Goal: Find specific page/section: Find specific page/section

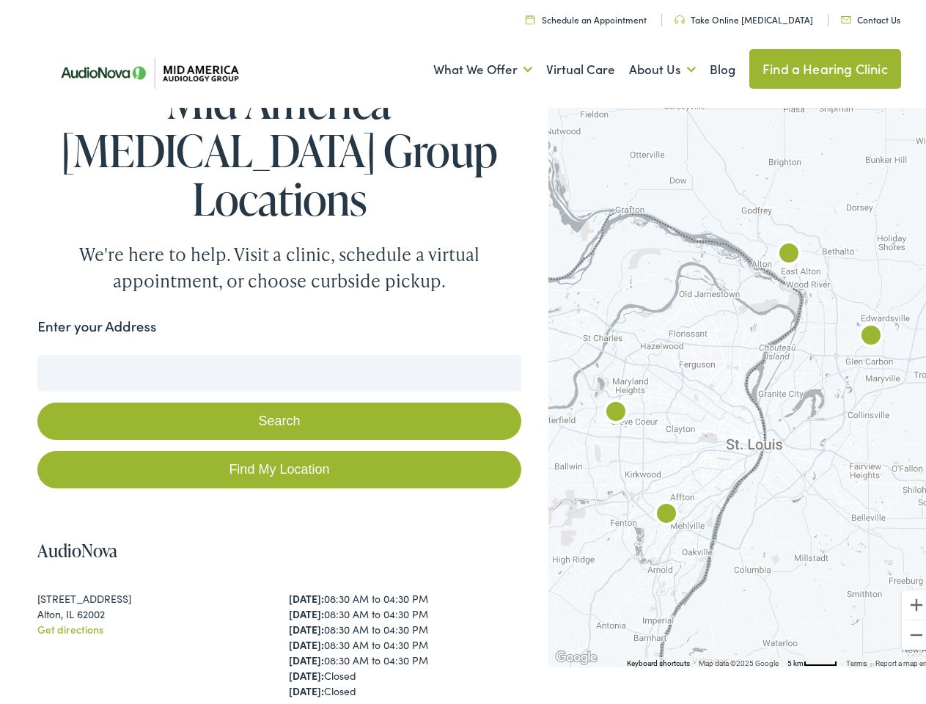
click at [463, 398] on button "Search" at bounding box center [278, 416] width 483 height 37
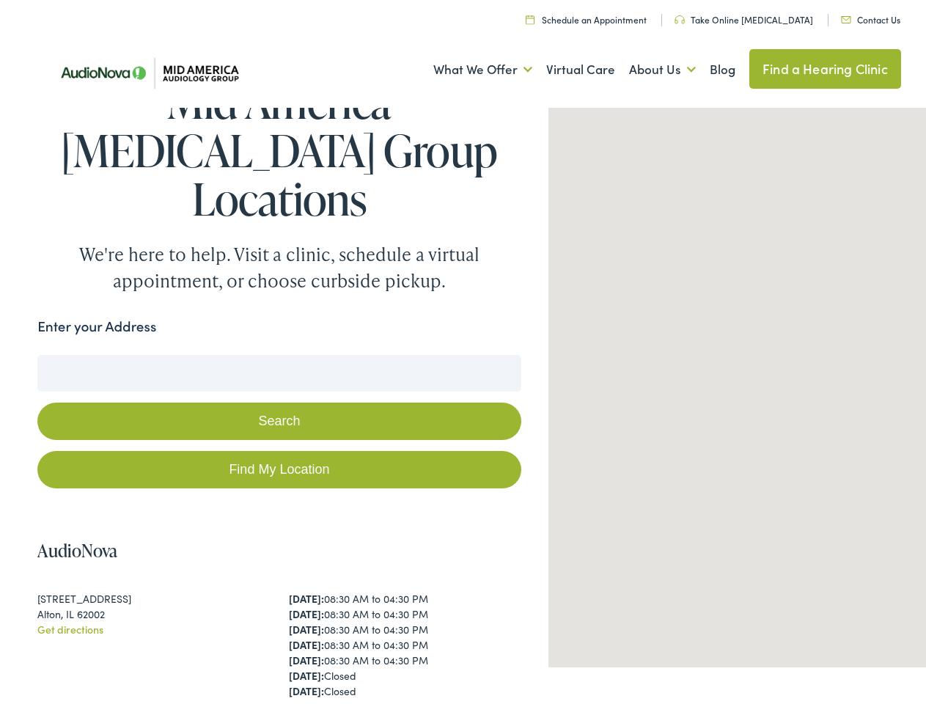
click at [469, 65] on link "What We Offer" at bounding box center [482, 65] width 99 height 54
click at [647, 65] on link "About Us" at bounding box center [662, 65] width 67 height 54
click at [592, 342] on button "Search" at bounding box center [598, 351] width 18 height 18
click at [276, 398] on button "Search" at bounding box center [278, 416] width 483 height 37
click at [733, 381] on div at bounding box center [744, 381] width 390 height 564
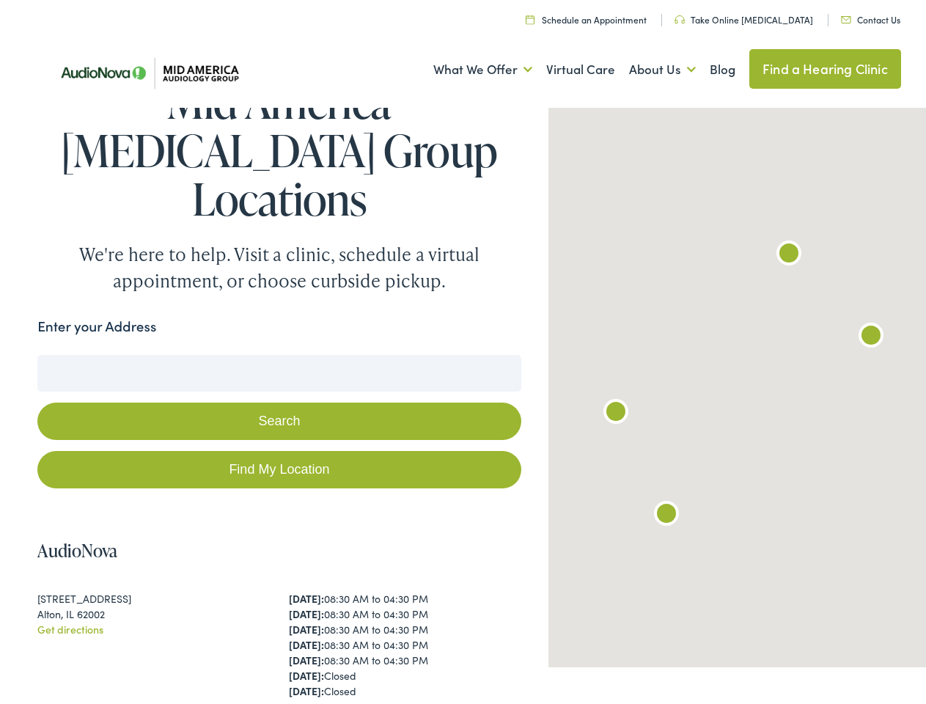
click at [733, 381] on div at bounding box center [744, 381] width 390 height 564
